Goal: Task Accomplishment & Management: Use online tool/utility

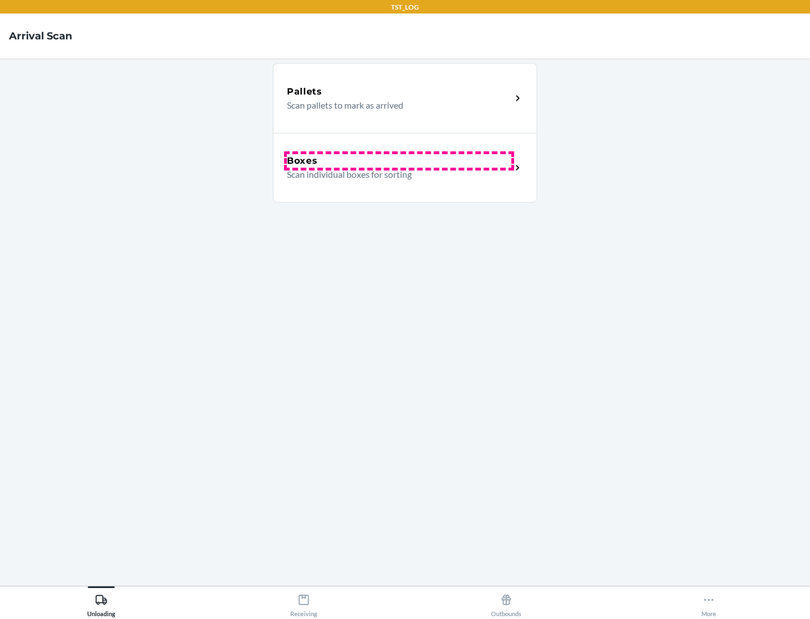
click at [399, 161] on div "Boxes" at bounding box center [399, 161] width 225 height 14
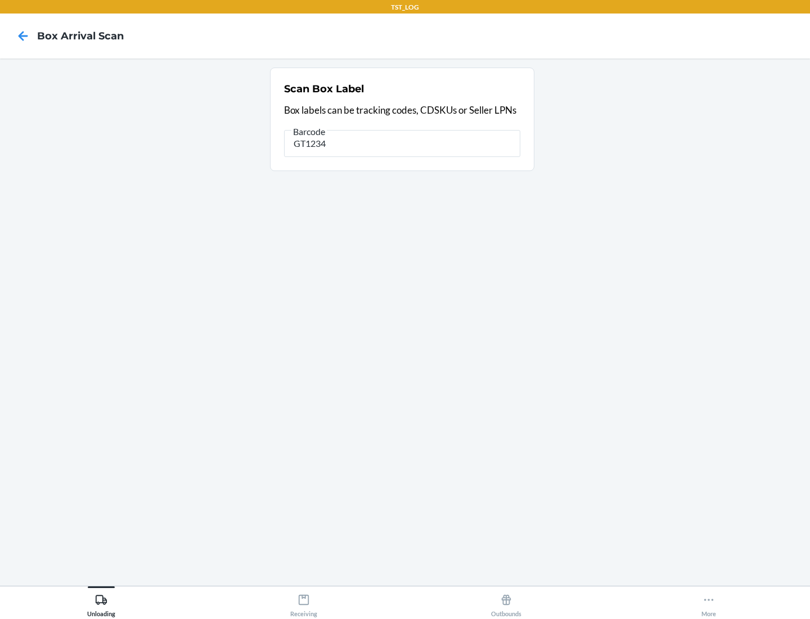
type input "GT1234"
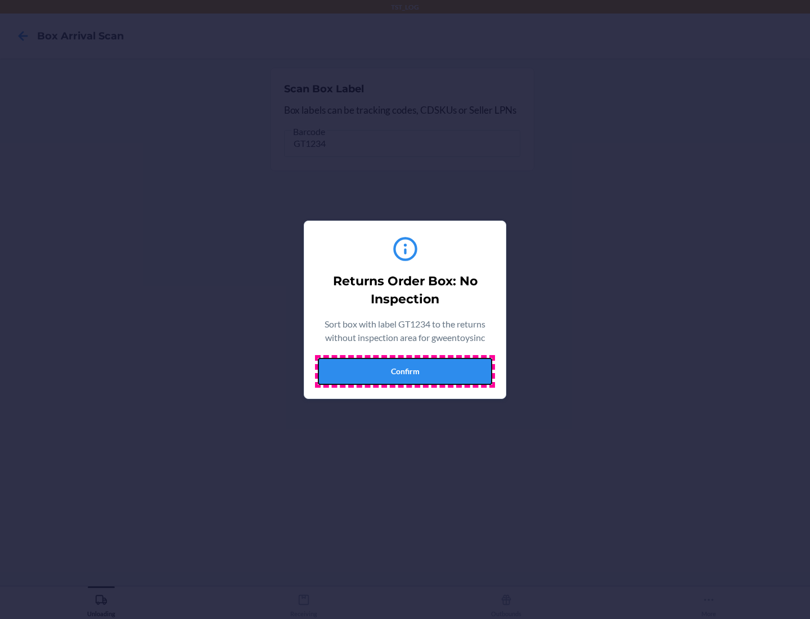
click at [405, 371] on button "Confirm" at bounding box center [405, 371] width 174 height 27
